Goal: Use online tool/utility: Utilize a website feature to perform a specific function

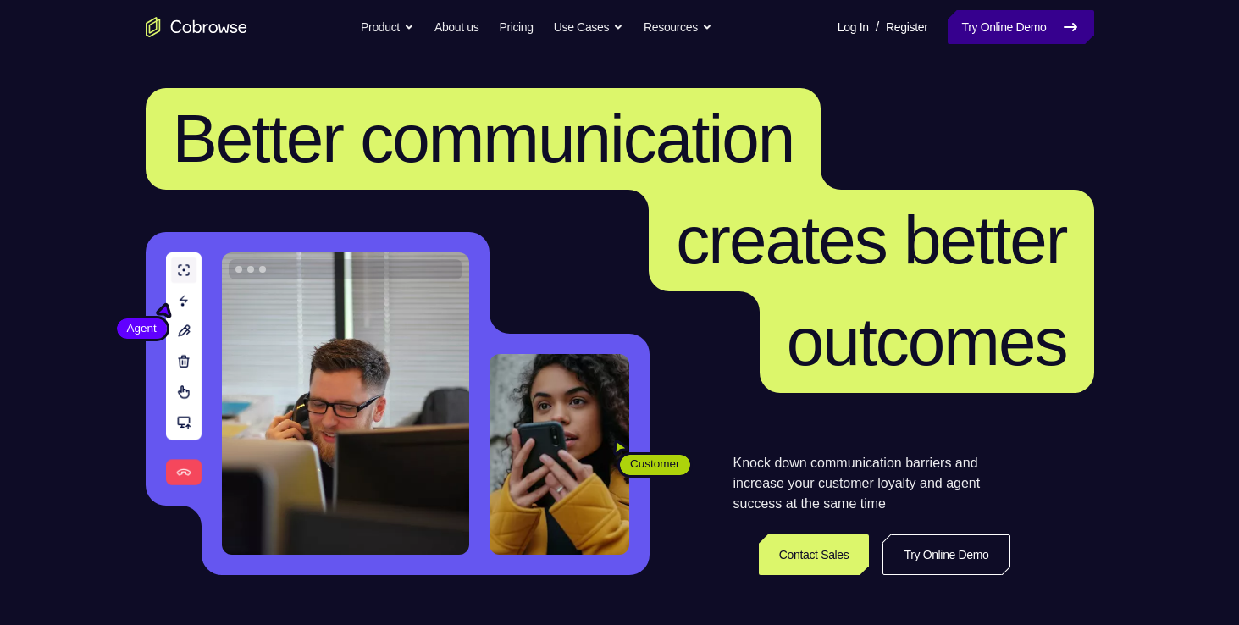
click at [1050, 23] on link "Try Online Demo" at bounding box center [1021, 27] width 146 height 34
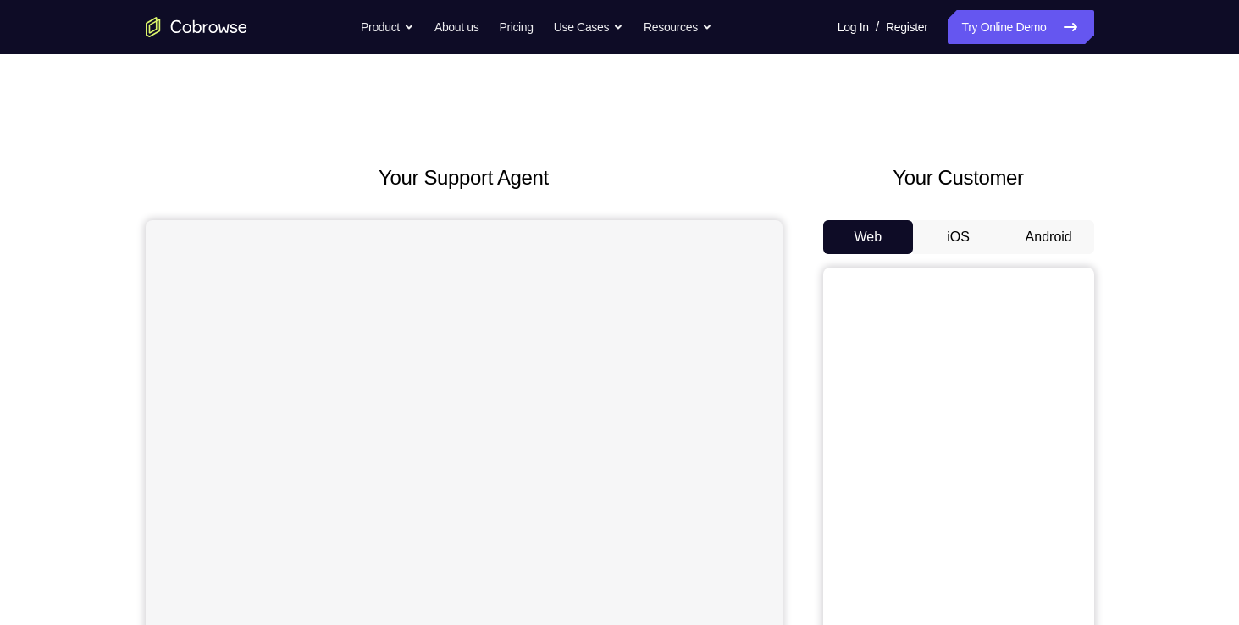
click at [1045, 238] on button "Android" at bounding box center [1048, 237] width 91 height 34
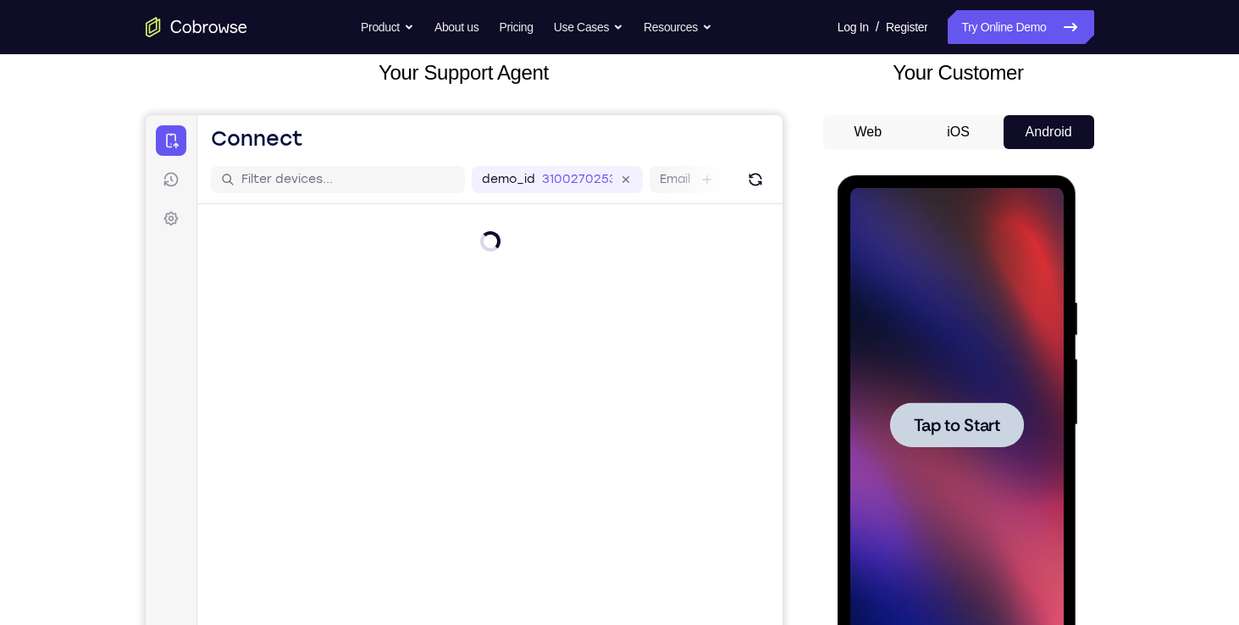
click at [969, 397] on div at bounding box center [956, 425] width 213 height 474
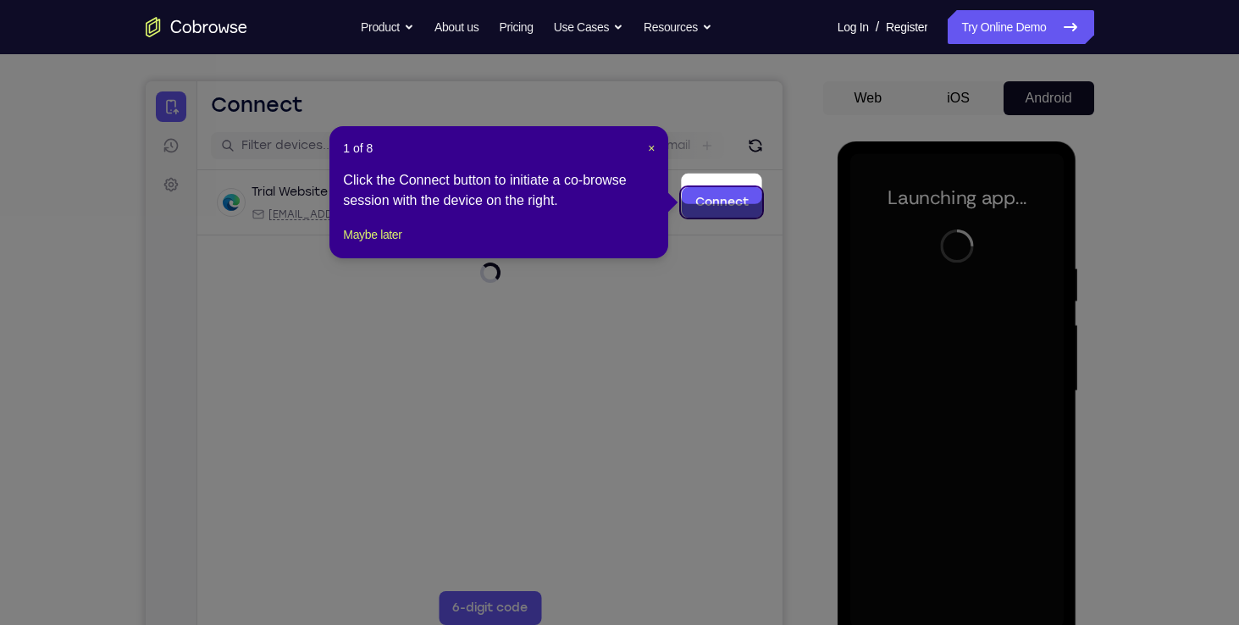
scroll to position [156, 0]
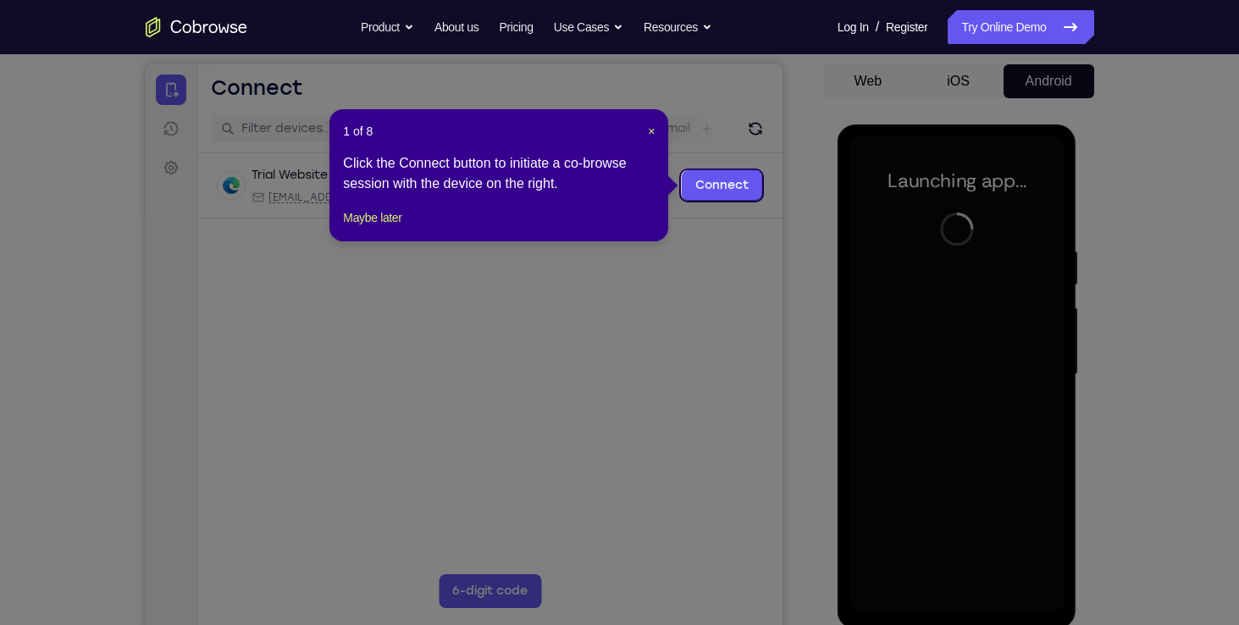
click at [655, 128] on div "1 of 8 × Click the Connect button to initiate a co-browse session with the devi…" at bounding box center [498, 175] width 339 height 132
click at [648, 133] on span "×" at bounding box center [651, 131] width 7 height 14
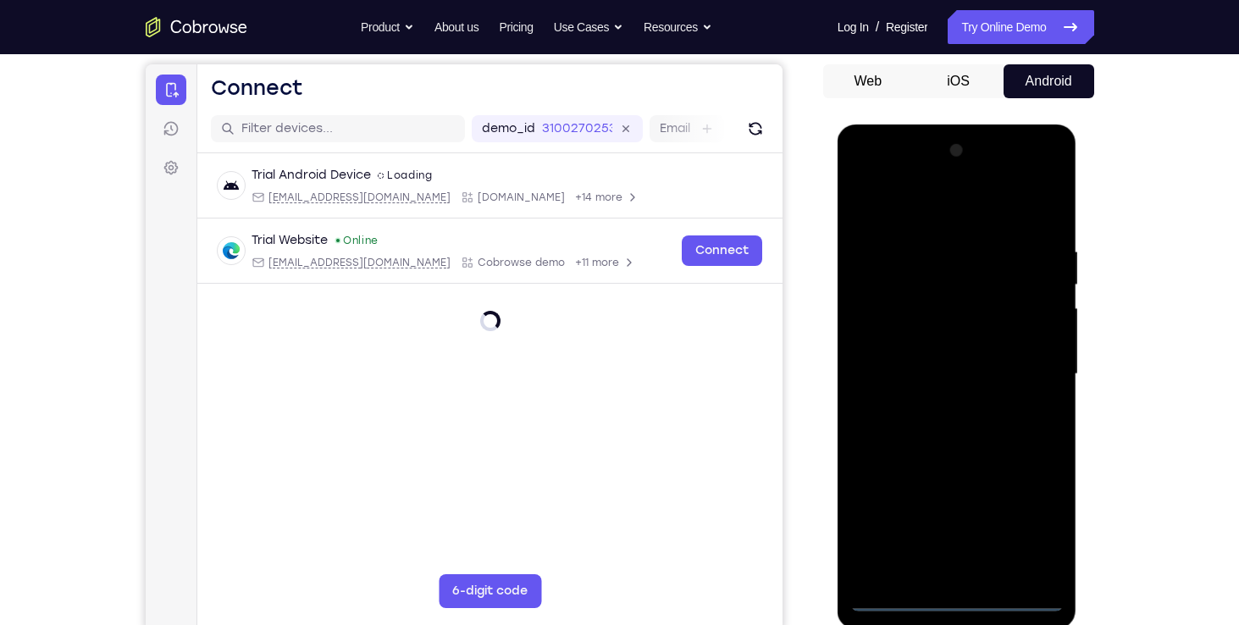
click at [959, 599] on div at bounding box center [956, 374] width 213 height 474
click at [1025, 522] on div at bounding box center [956, 374] width 213 height 474
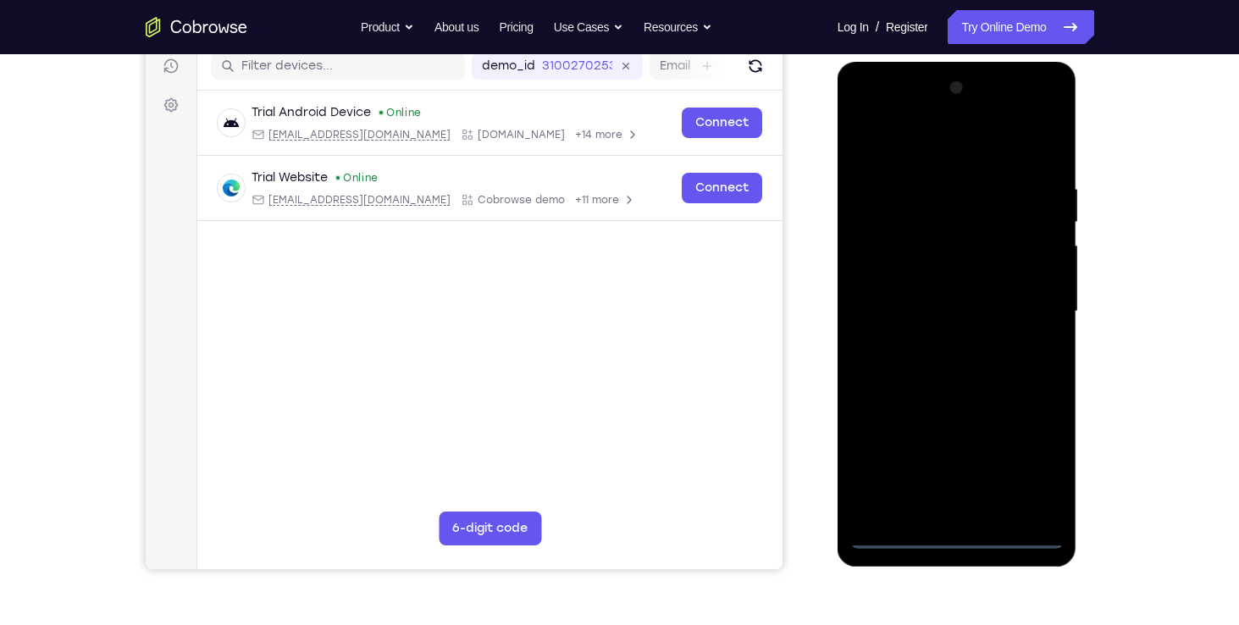
scroll to position [219, 0]
click at [943, 146] on div at bounding box center [956, 311] width 213 height 474
click at [1032, 310] on div at bounding box center [956, 311] width 213 height 474
click at [942, 340] on div at bounding box center [956, 311] width 213 height 474
click at [930, 301] on div at bounding box center [956, 311] width 213 height 474
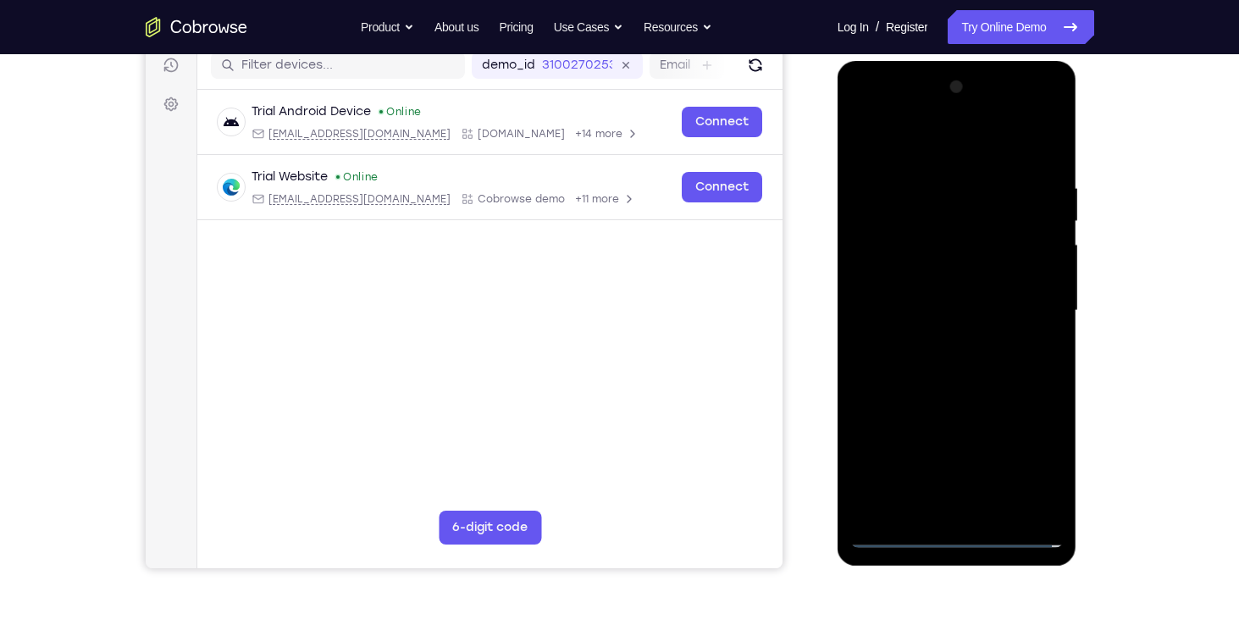
click at [930, 301] on div at bounding box center [956, 311] width 213 height 474
click at [892, 270] on div at bounding box center [956, 311] width 213 height 474
click at [912, 312] on div at bounding box center [956, 311] width 213 height 474
